Goal: Task Accomplishment & Management: Manage account settings

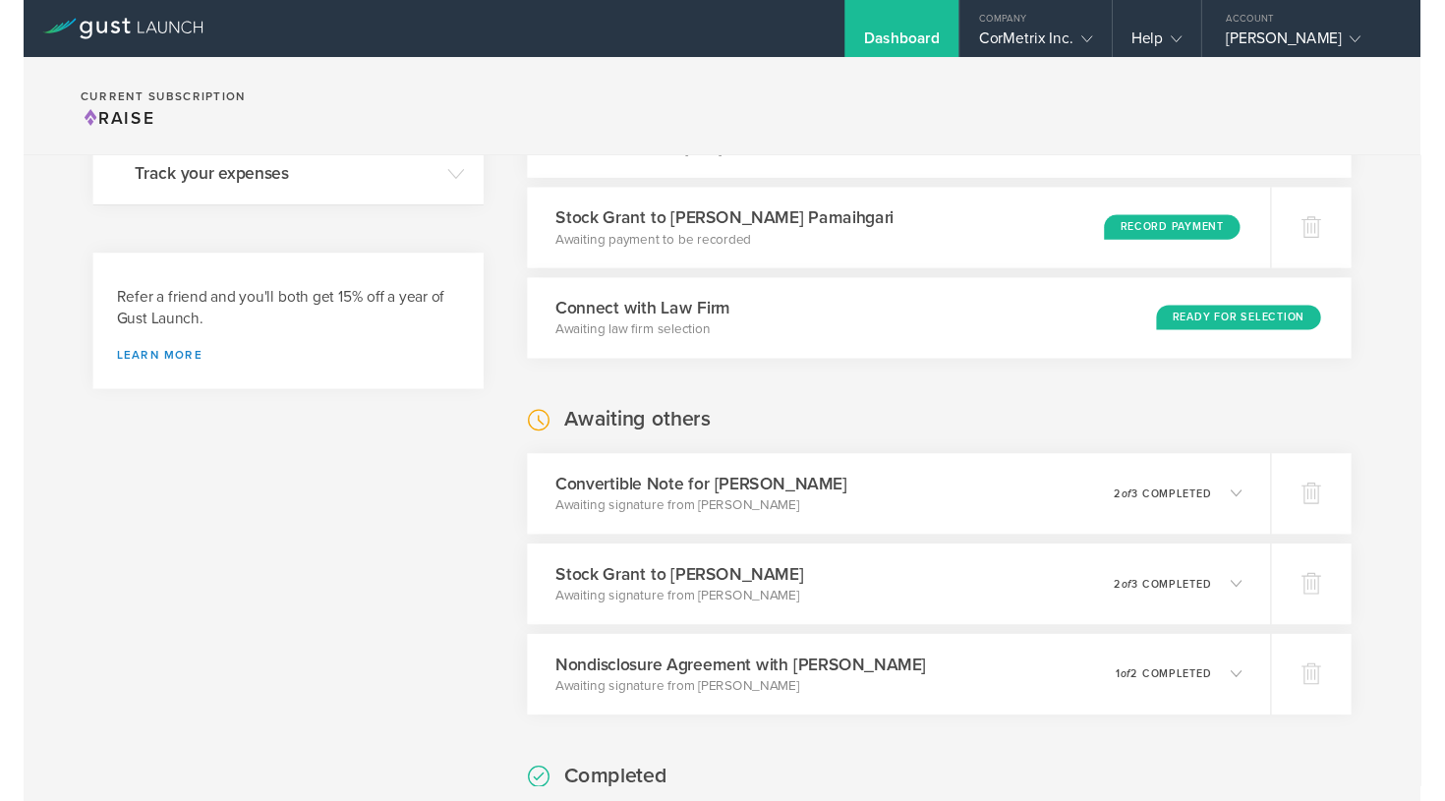
scroll to position [457, 0]
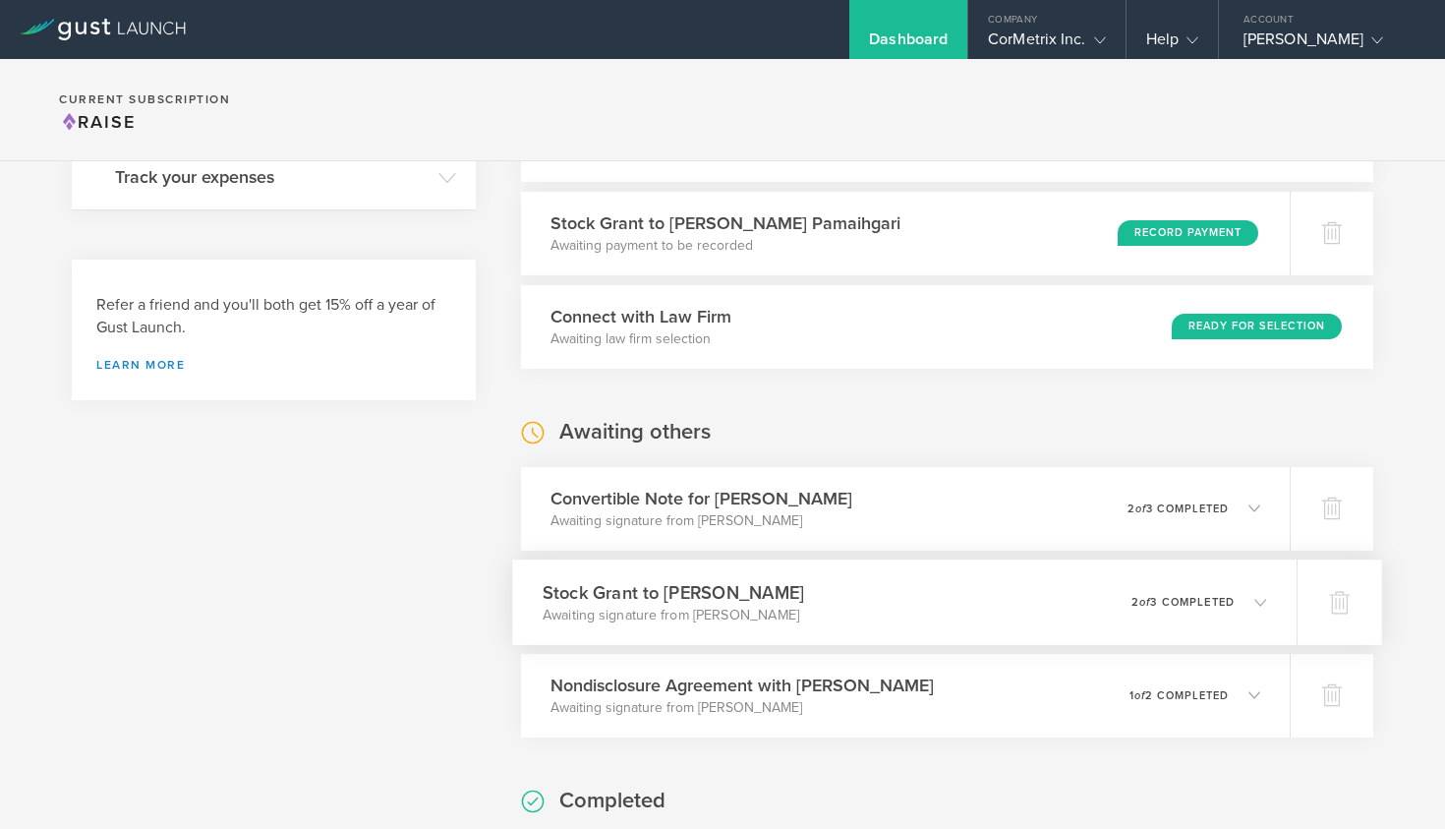
click at [1251, 596] on icon at bounding box center [1251, 602] width 32 height 18
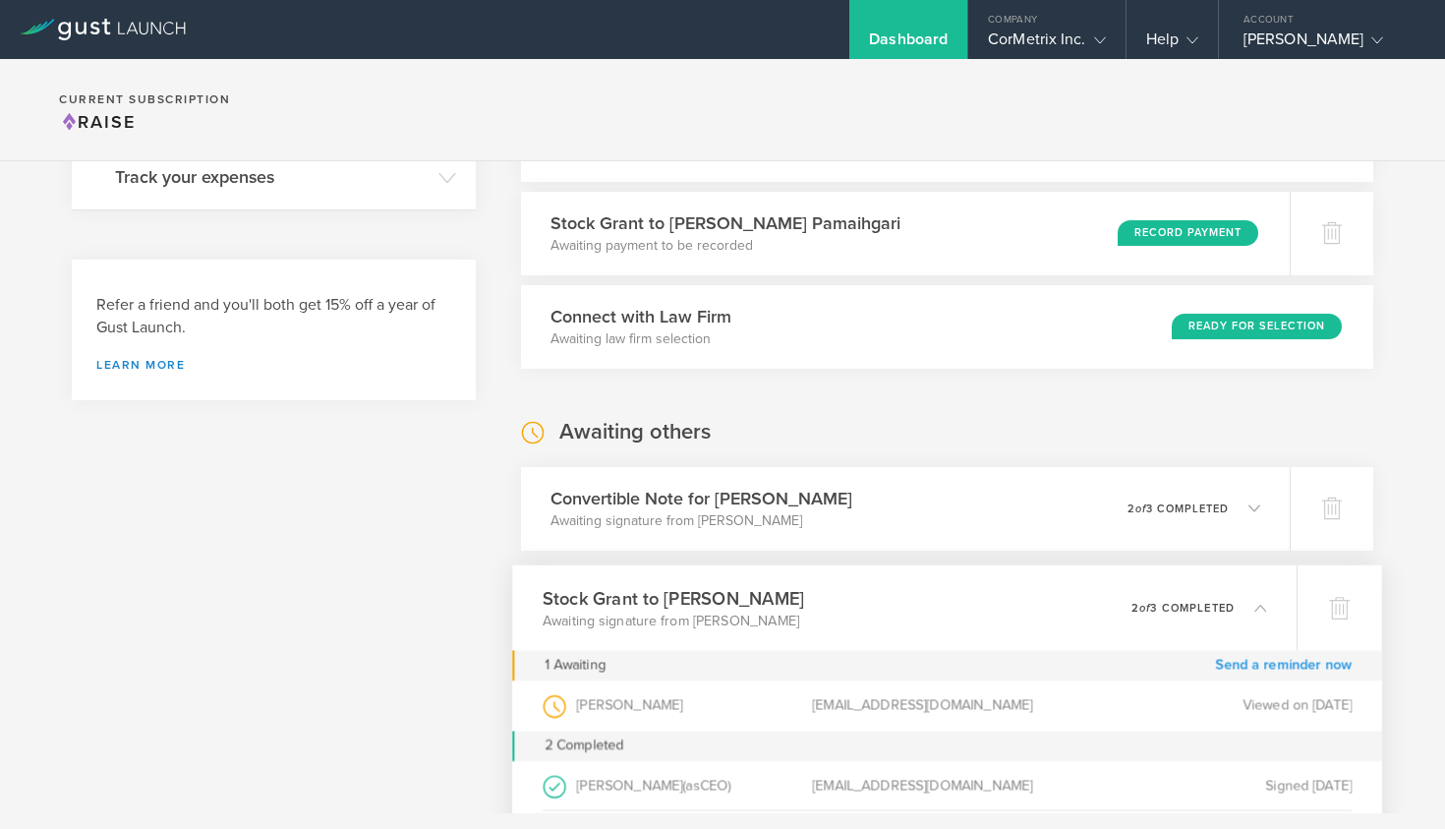
click at [1239, 661] on link "Send a reminder now" at bounding box center [1283, 665] width 137 height 30
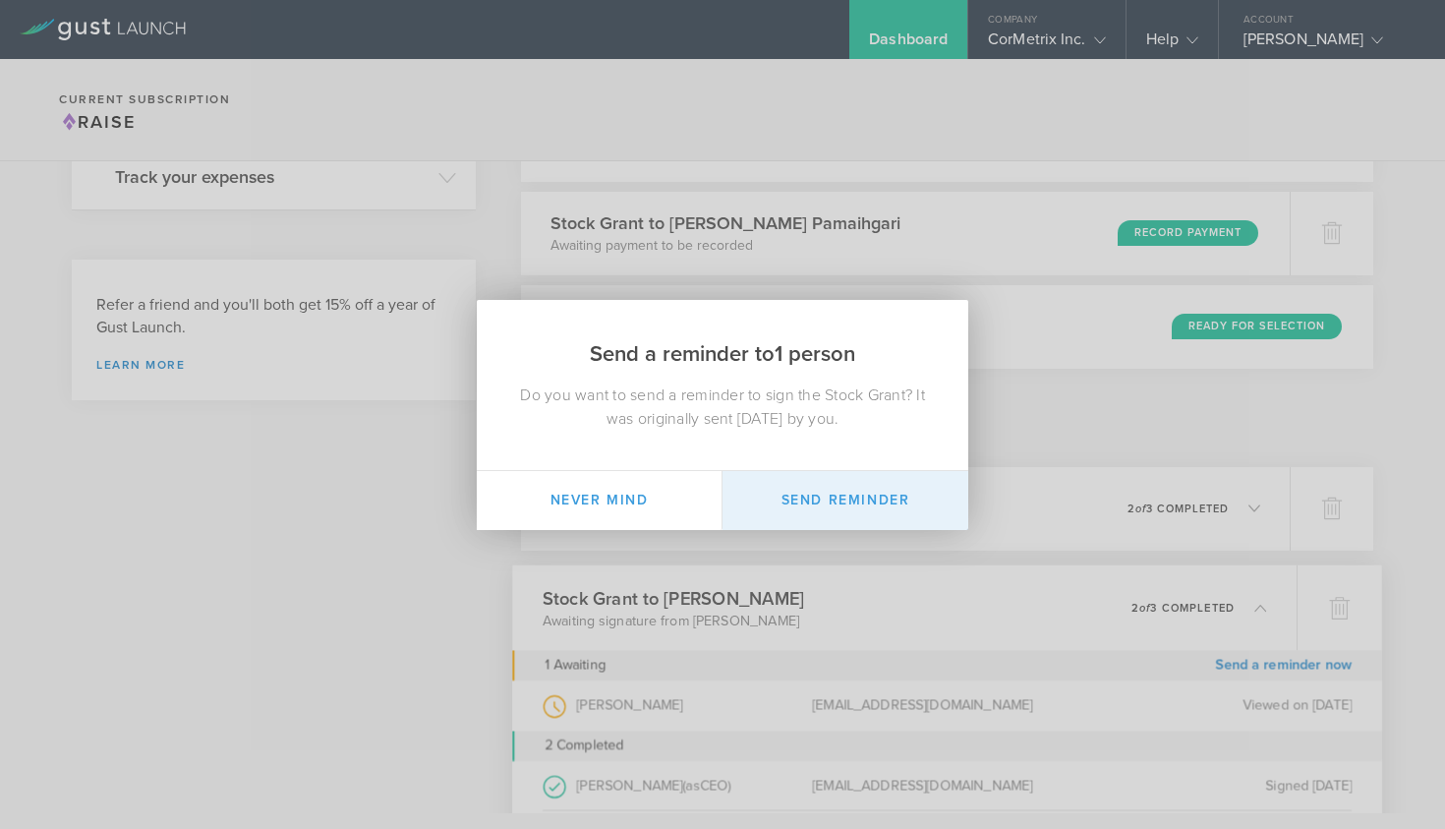
click at [844, 491] on button "Send Reminder" at bounding box center [845, 500] width 246 height 59
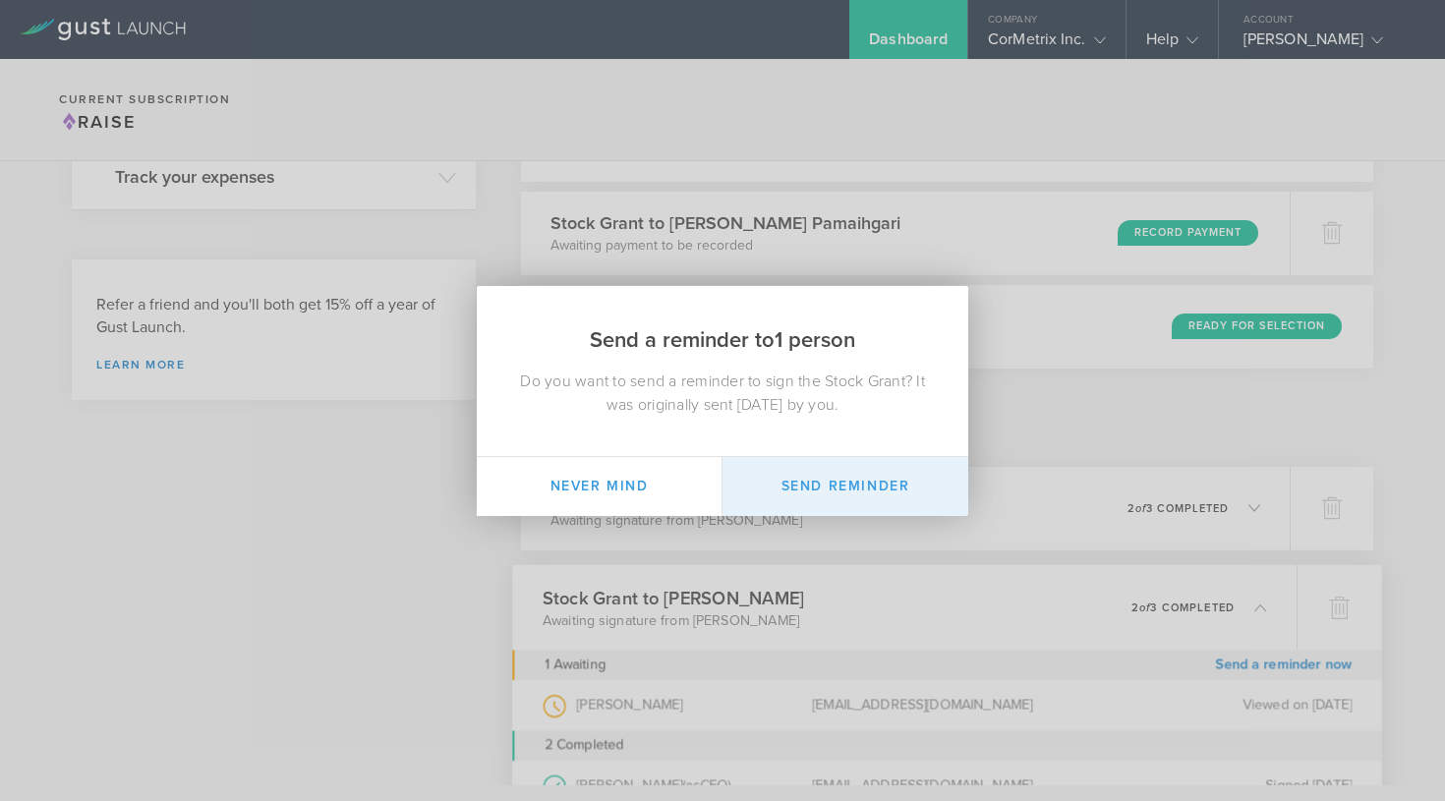
click at [832, 475] on button "Send Reminder" at bounding box center [845, 486] width 246 height 59
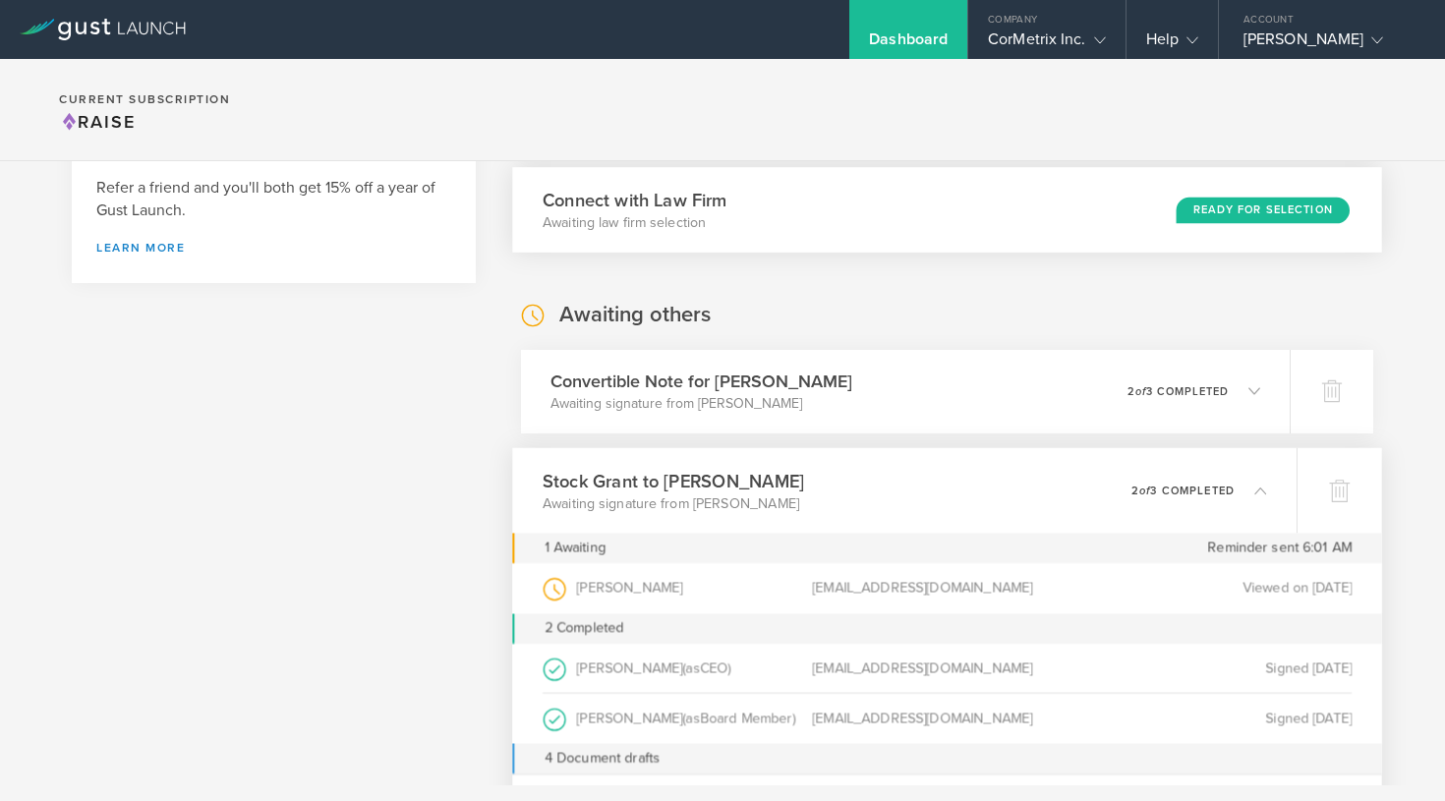
scroll to position [592, 0]
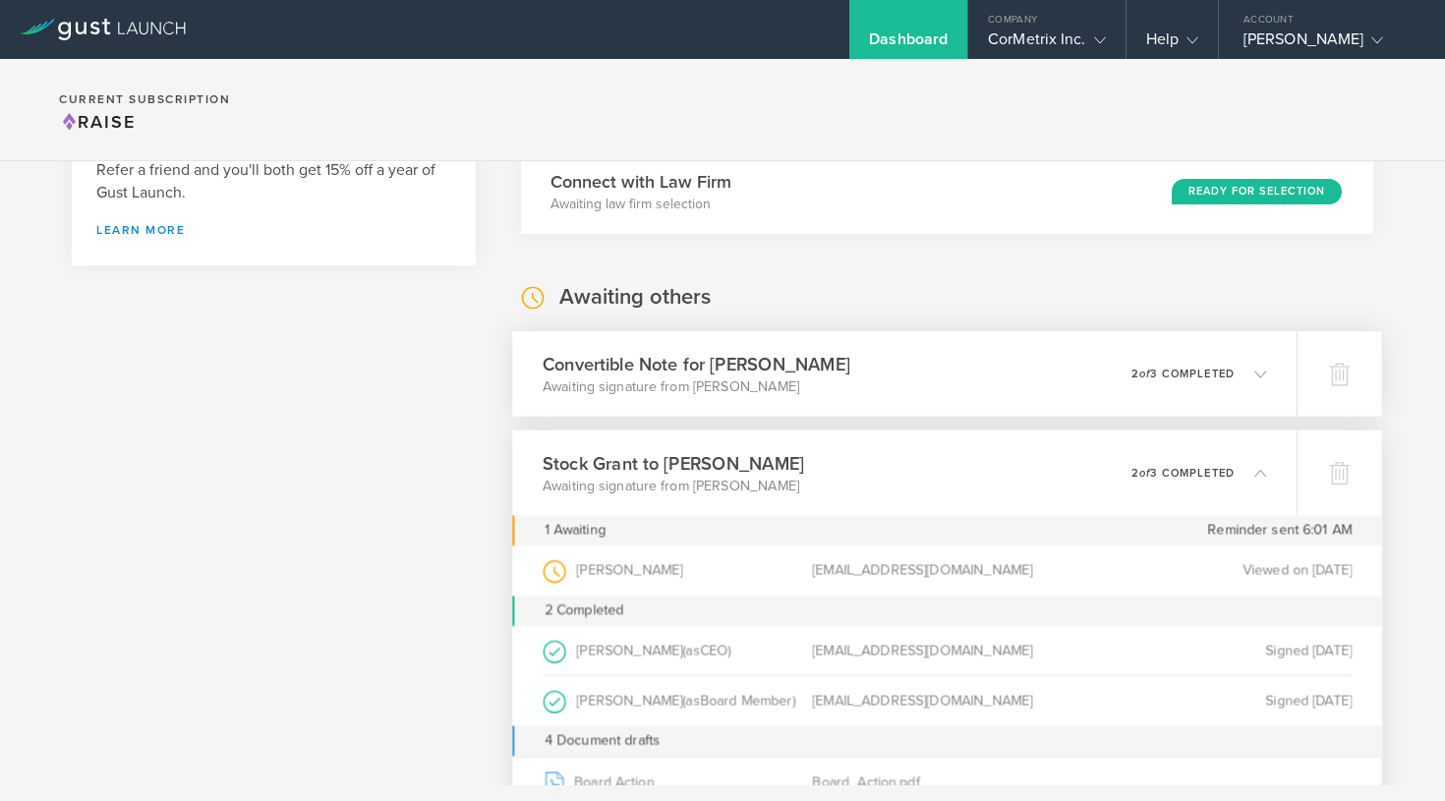
click at [1212, 376] on p "2 of 3 completed" at bounding box center [1182, 373] width 103 height 11
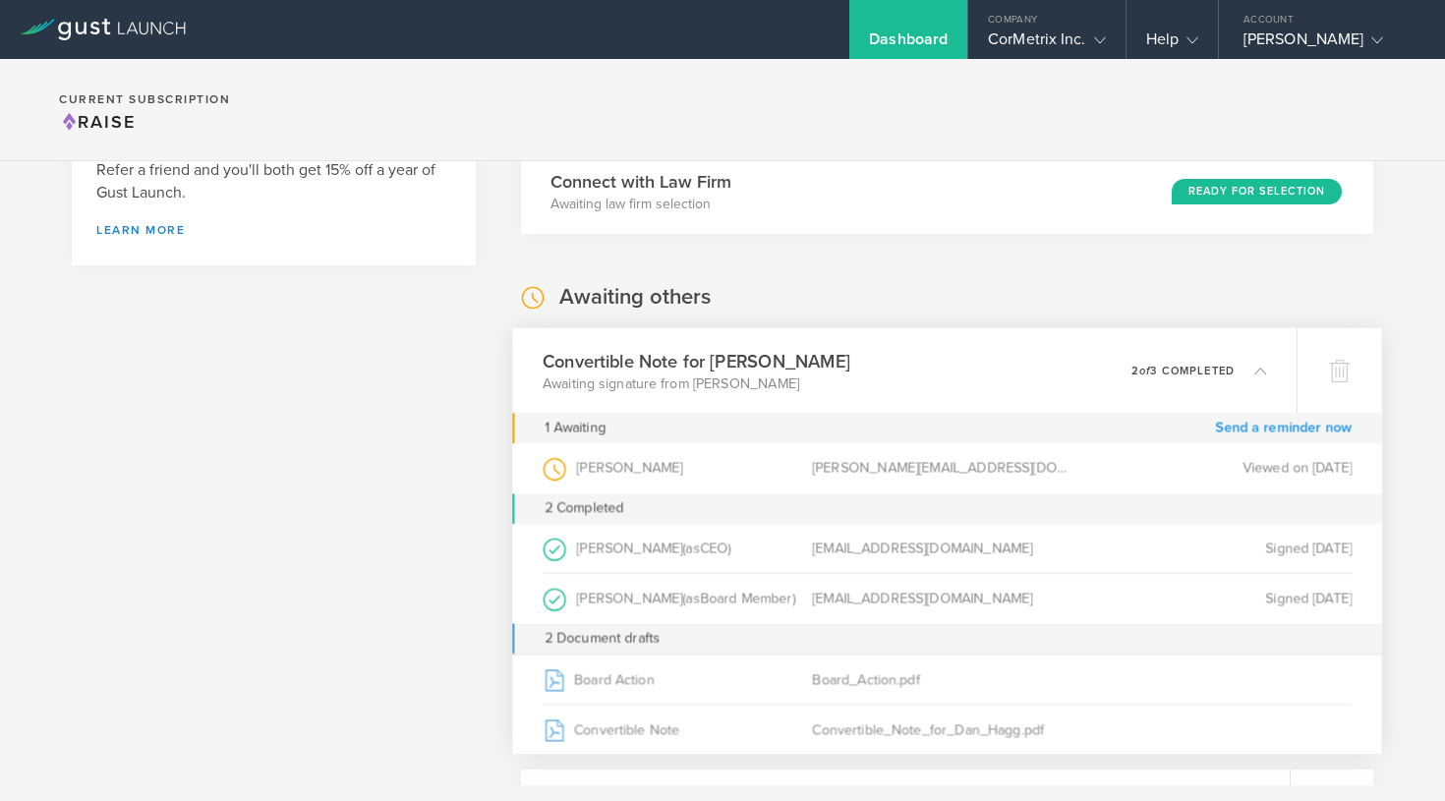
click at [1250, 427] on link "Send a reminder now" at bounding box center [1283, 428] width 137 height 30
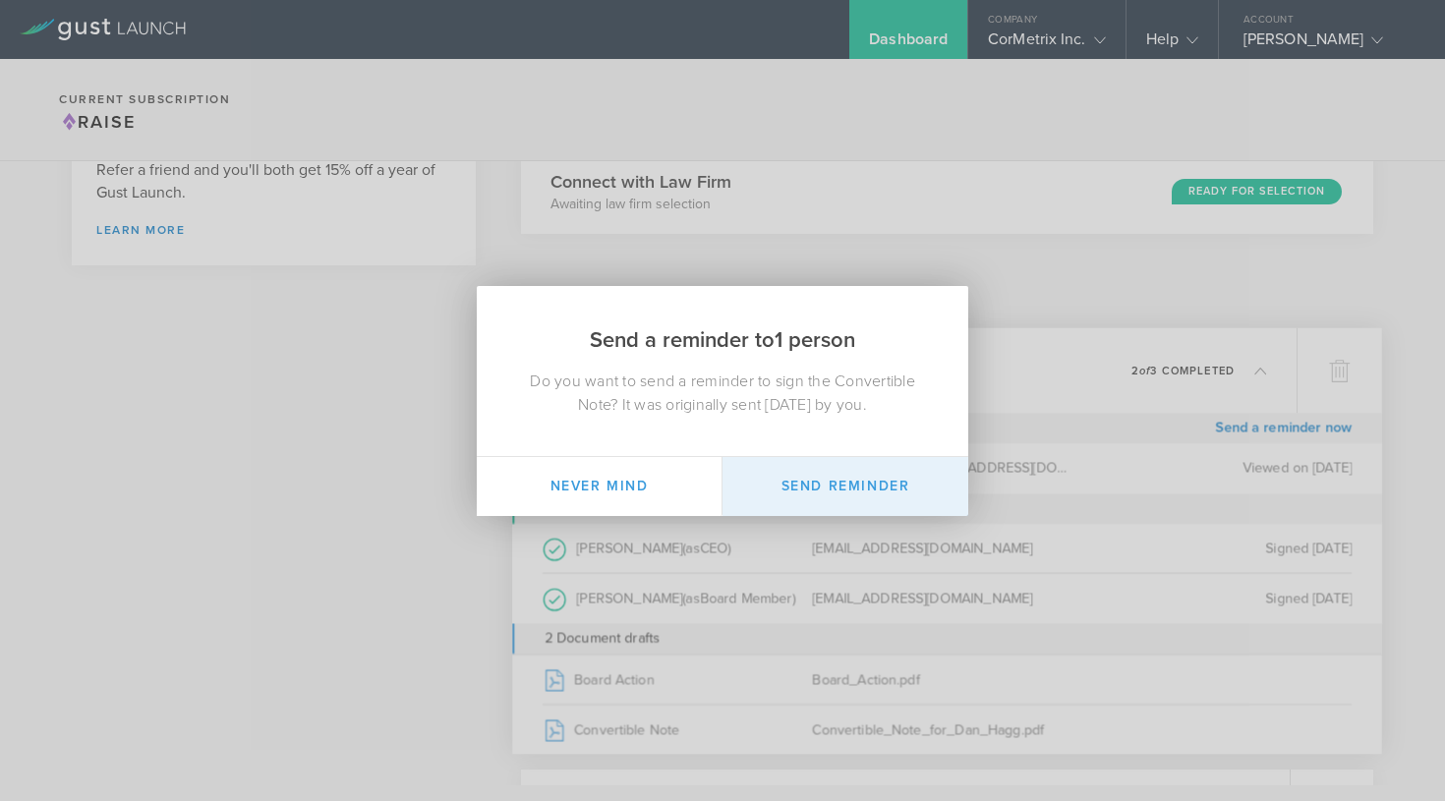
click at [798, 481] on button "Send Reminder" at bounding box center [845, 486] width 246 height 59
